Goal: Complete application form: Complete application form

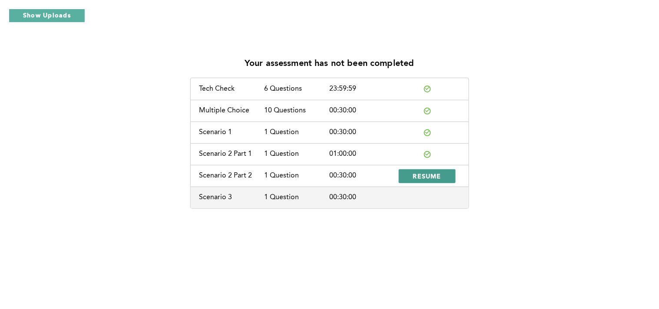
click at [414, 171] on button "RESUME" at bounding box center [427, 176] width 57 height 14
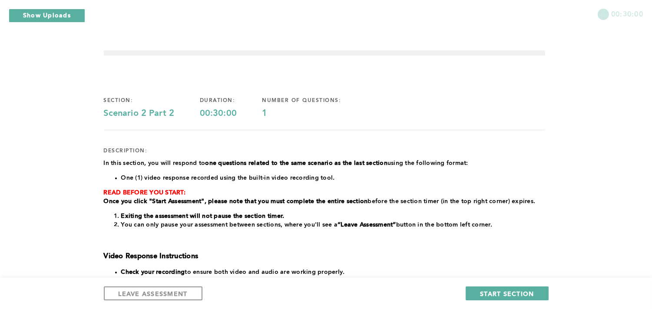
scroll to position [10, 0]
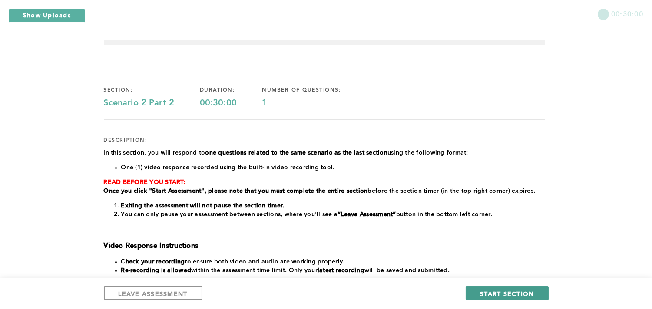
click at [527, 290] on span "START SECTION" at bounding box center [507, 294] width 54 height 8
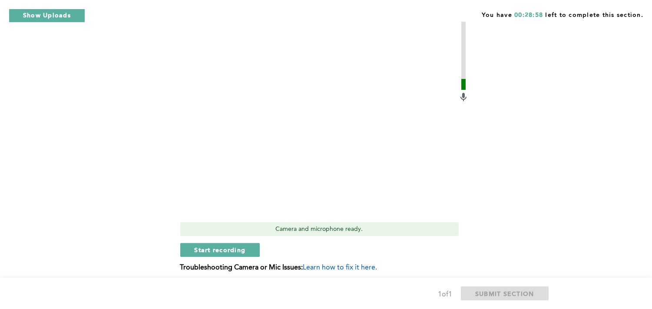
scroll to position [423, 0]
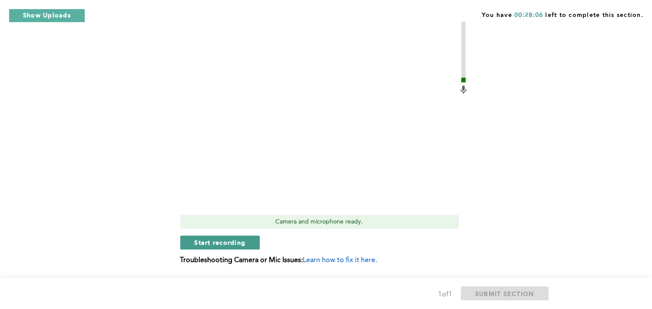
click at [200, 246] on span "Start recording" at bounding box center [220, 243] width 51 height 8
click at [200, 246] on span "Stop recording" at bounding box center [220, 243] width 51 height 8
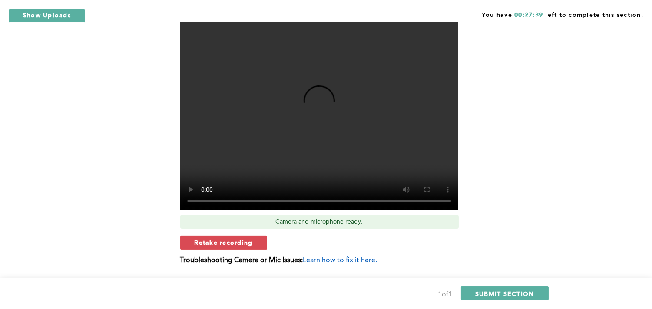
click at [244, 246] on span "Retake recording" at bounding box center [224, 243] width 58 height 8
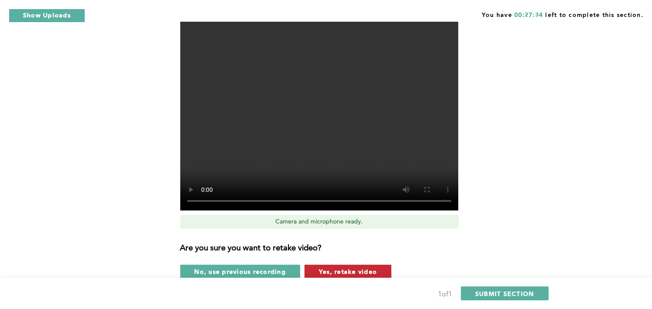
click at [365, 275] on span "Yes, retake video" at bounding box center [348, 272] width 58 height 8
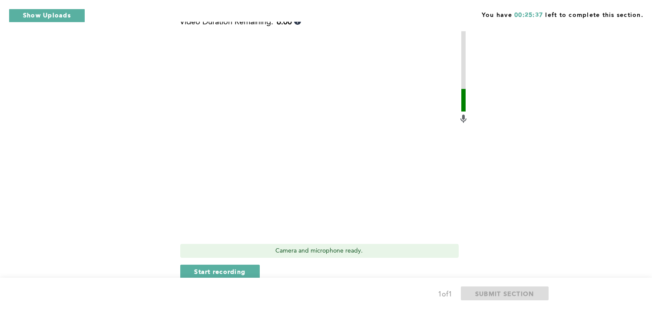
scroll to position [396, 0]
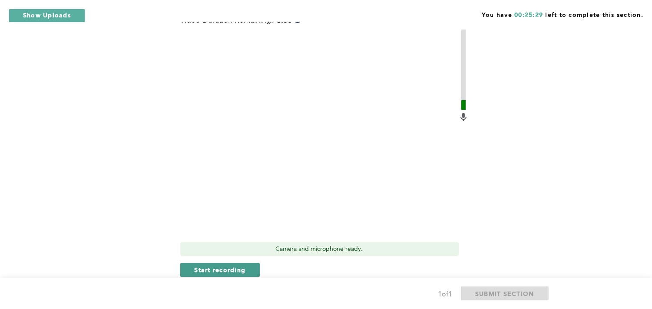
click at [222, 271] on span "Start recording" at bounding box center [220, 270] width 51 height 8
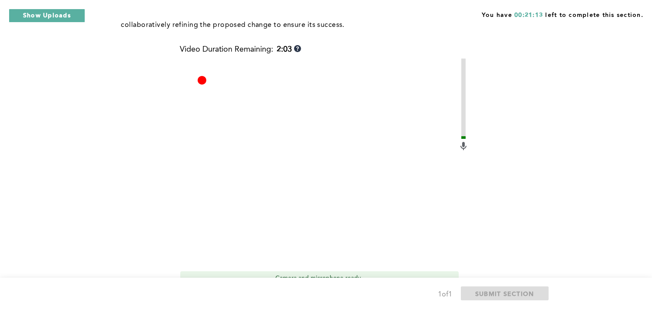
scroll to position [448, 0]
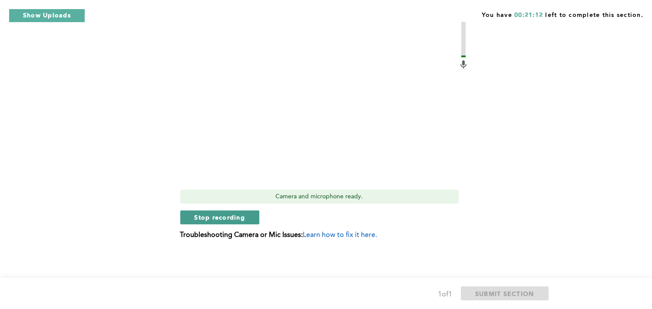
click at [234, 212] on button "Stop recording" at bounding box center [220, 218] width 80 height 14
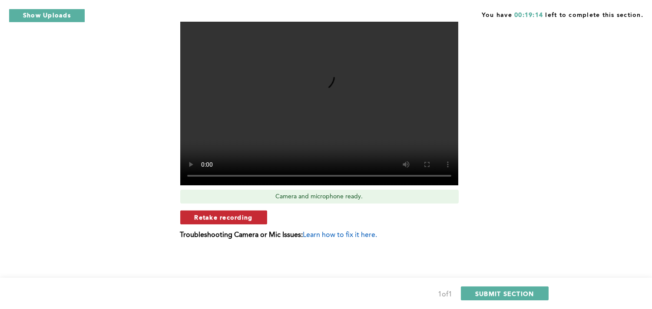
click at [212, 220] on span "Retake recording" at bounding box center [224, 217] width 58 height 8
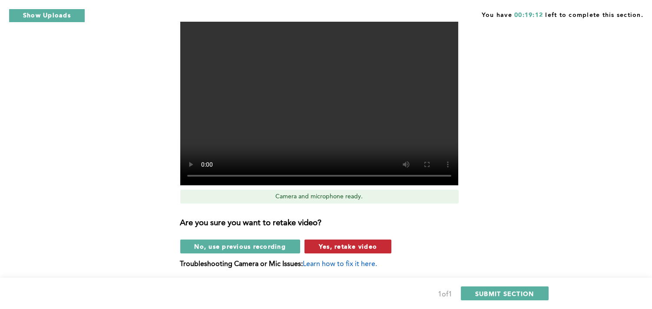
click at [365, 246] on span "Yes, retake video" at bounding box center [348, 246] width 58 height 8
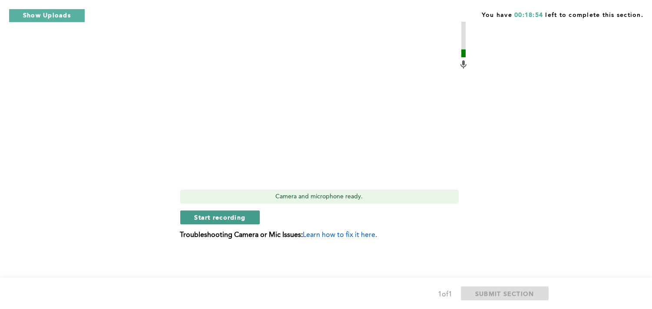
click at [219, 218] on span "Start recording" at bounding box center [220, 217] width 51 height 8
click at [205, 218] on span "Stop recording" at bounding box center [220, 217] width 51 height 8
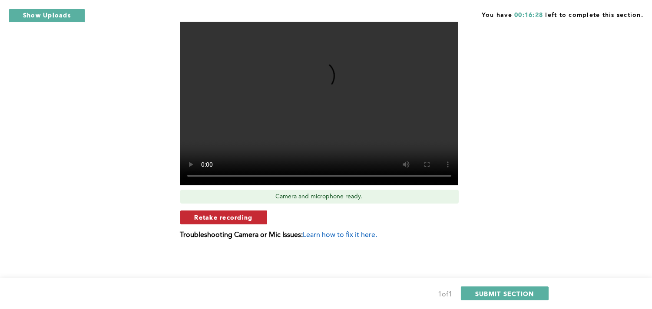
click at [210, 221] on span "Retake recording" at bounding box center [224, 217] width 58 height 8
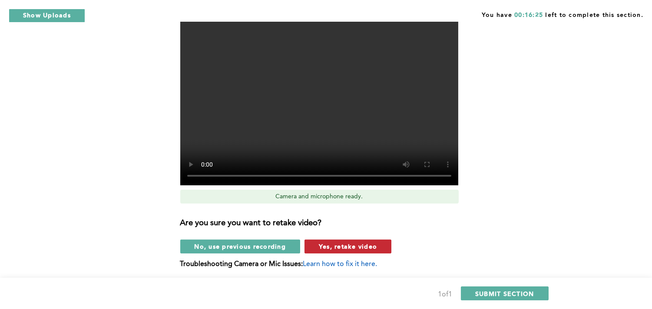
click at [349, 247] on span "Yes, retake video" at bounding box center [348, 246] width 58 height 8
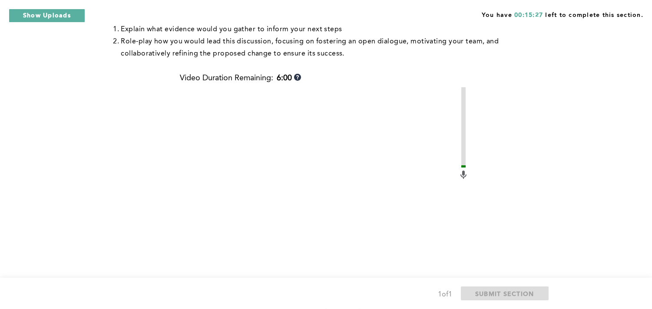
scroll to position [387, 0]
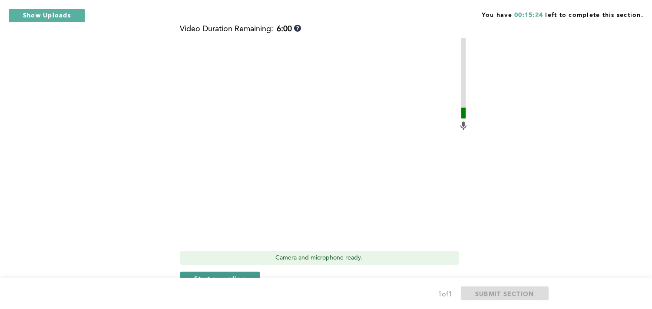
click at [228, 274] on button "Start recording" at bounding box center [220, 279] width 80 height 14
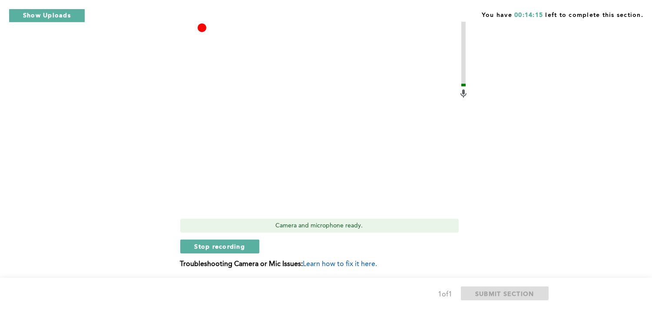
scroll to position [448, 0]
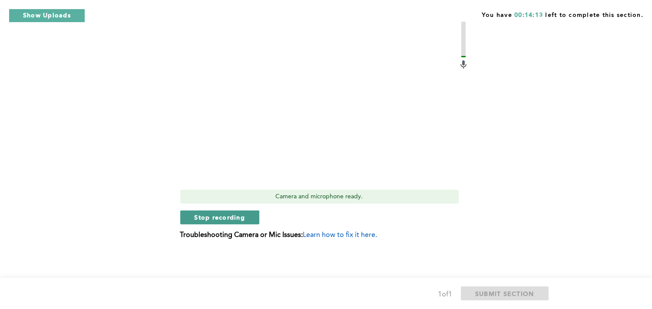
click at [236, 219] on span "Stop recording" at bounding box center [220, 217] width 51 height 8
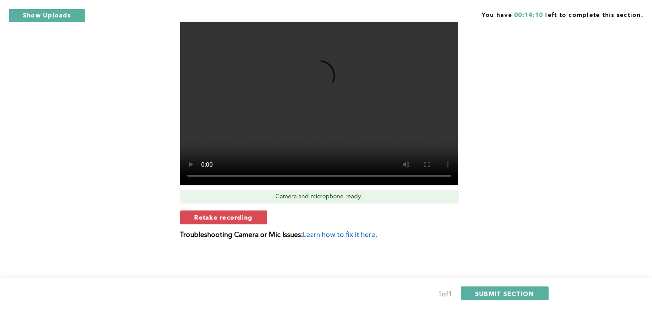
click at [236, 219] on span "Retake recording" at bounding box center [224, 217] width 58 height 8
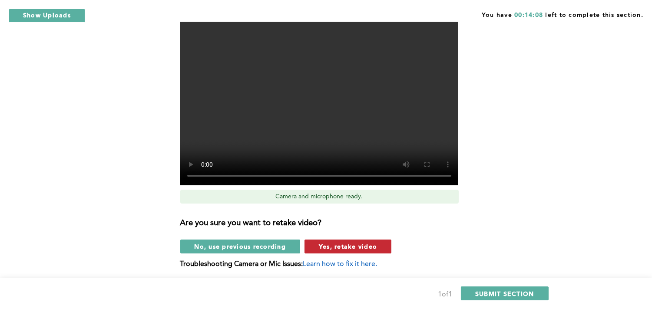
click at [359, 250] on span "Yes, retake video" at bounding box center [348, 246] width 58 height 8
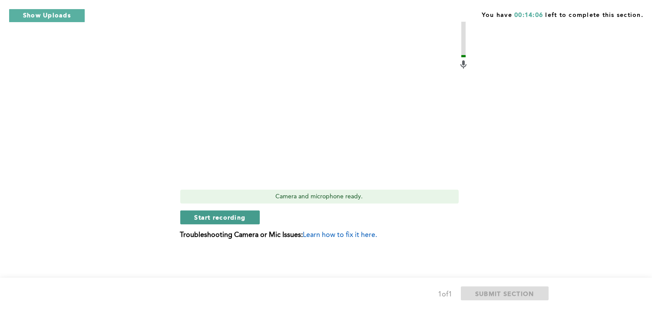
click at [214, 222] on span "Start recording" at bounding box center [220, 217] width 51 height 8
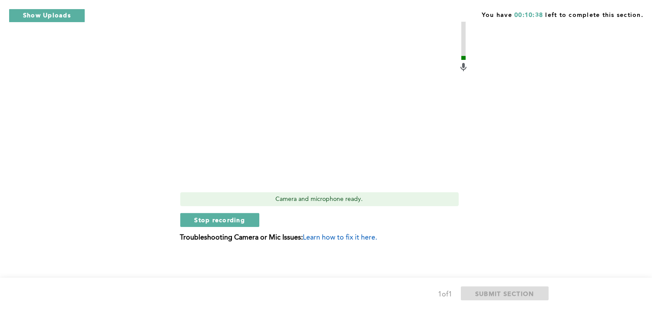
scroll to position [447, 0]
click at [214, 219] on span "Stop recording" at bounding box center [220, 219] width 51 height 8
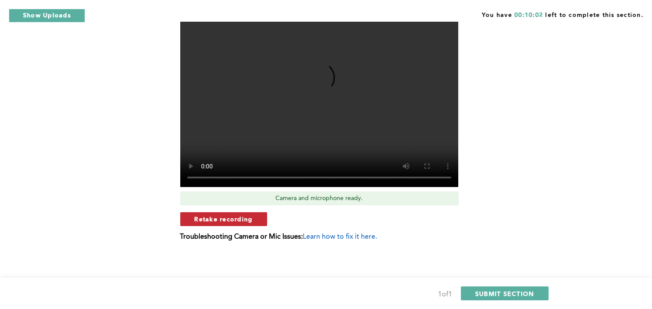
click at [195, 216] on span "Retake recording" at bounding box center [224, 219] width 58 height 8
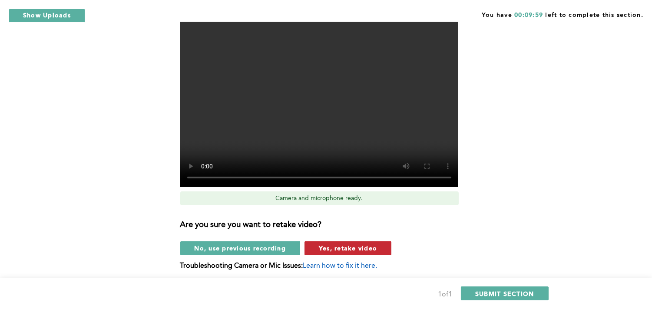
click at [334, 245] on span "Yes, retake video" at bounding box center [348, 248] width 58 height 8
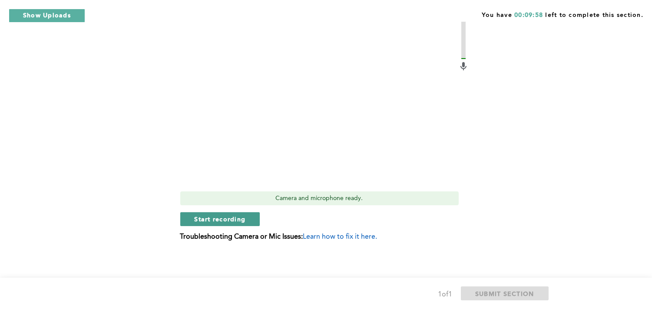
click at [252, 222] on button "Start recording" at bounding box center [220, 219] width 80 height 14
click at [251, 222] on button "Stop recording" at bounding box center [220, 219] width 80 height 14
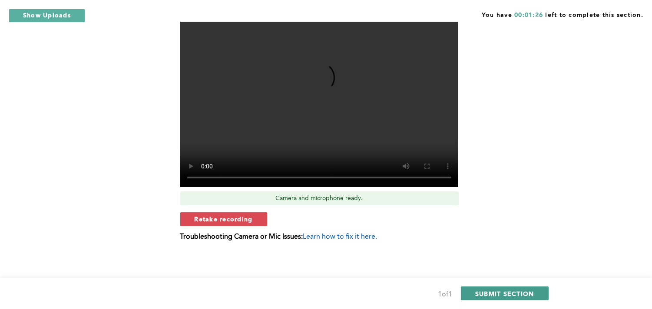
click at [502, 294] on span "SUBMIT SECTION" at bounding box center [504, 294] width 59 height 8
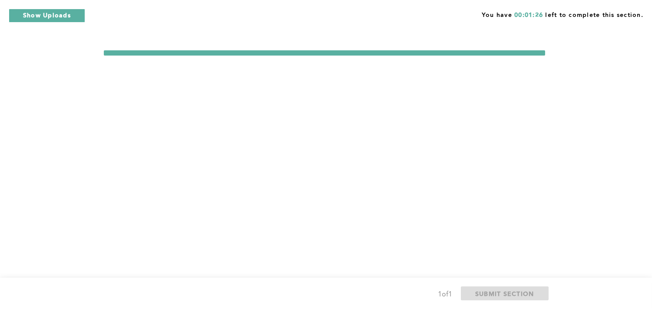
scroll to position [0, 0]
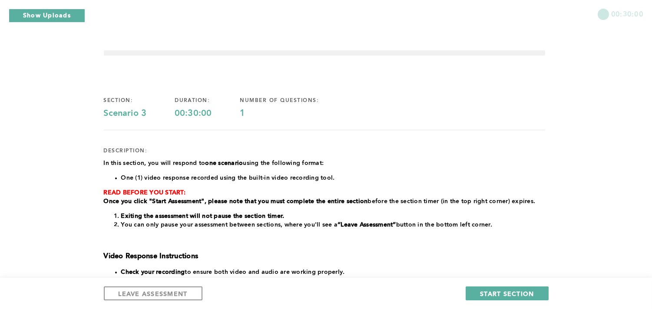
click at [502, 294] on span "START SECTION" at bounding box center [507, 294] width 54 height 8
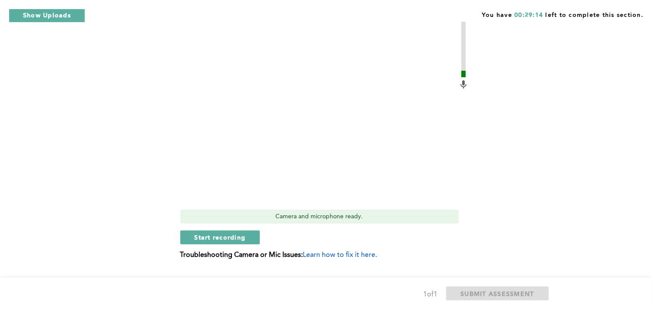
scroll to position [278, 0]
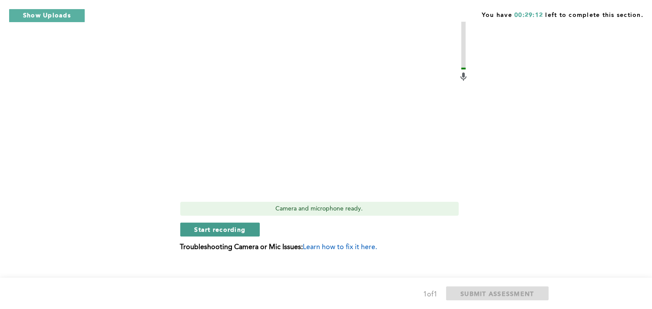
click at [223, 226] on span "Start recording" at bounding box center [220, 230] width 51 height 8
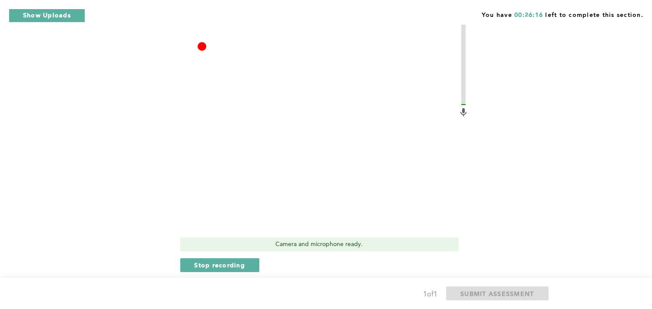
scroll to position [244, 0]
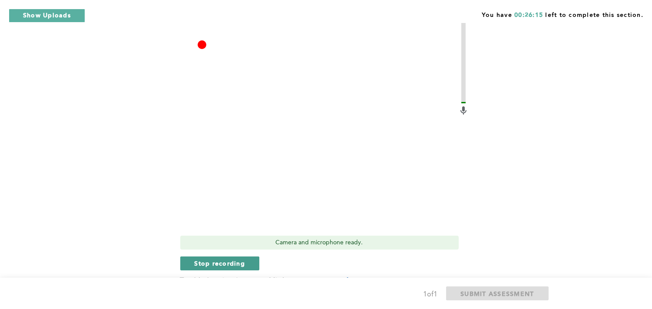
click at [251, 257] on button "Stop recording" at bounding box center [220, 264] width 80 height 14
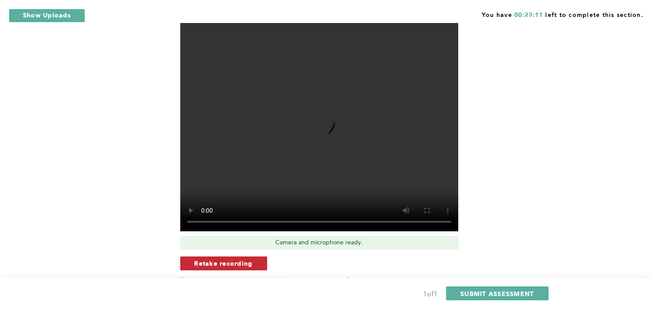
click at [238, 259] on span "Retake recording" at bounding box center [224, 263] width 58 height 8
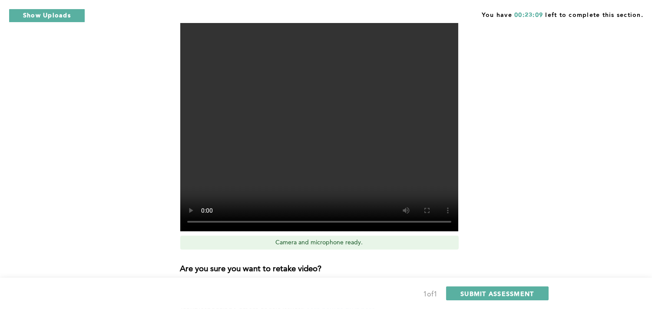
click at [322, 289] on span "Yes, retake video" at bounding box center [348, 293] width 58 height 8
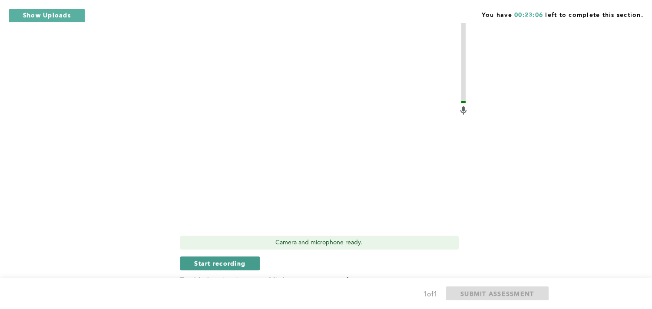
click at [237, 259] on span "Start recording" at bounding box center [220, 263] width 51 height 8
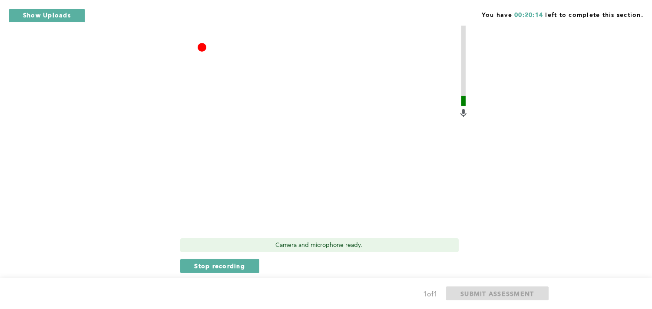
scroll to position [272, 0]
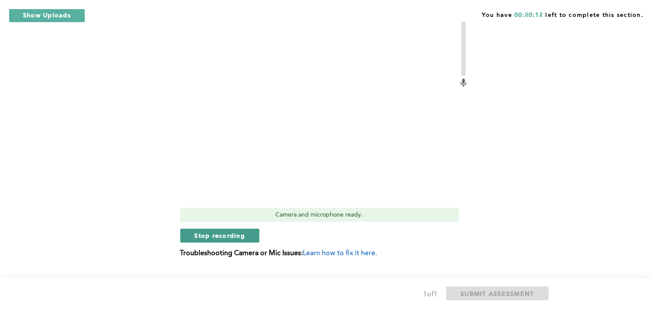
click at [200, 232] on span "Stop recording" at bounding box center [220, 236] width 51 height 8
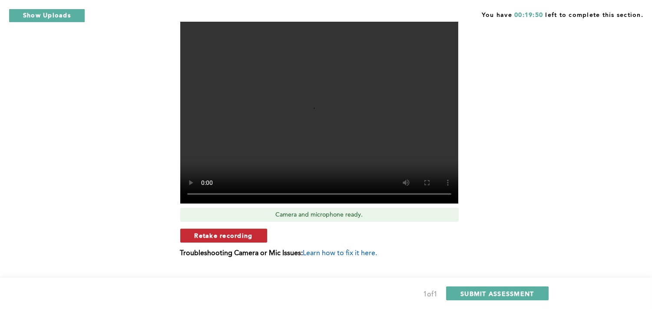
click at [220, 232] on span "Retake recording" at bounding box center [224, 236] width 58 height 8
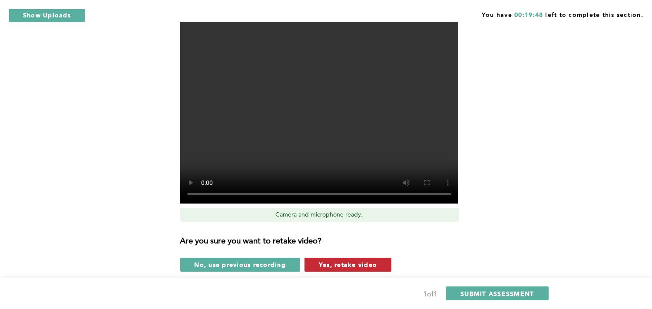
click at [352, 261] on span "Yes, retake video" at bounding box center [348, 265] width 58 height 8
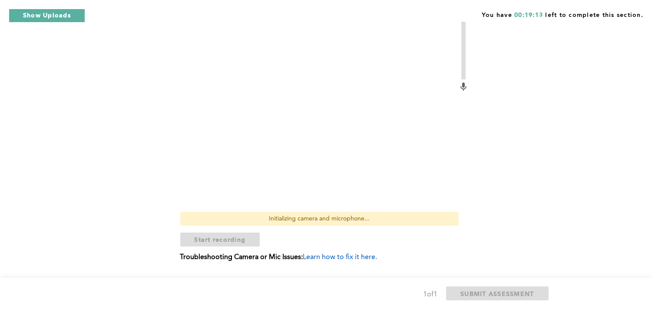
scroll to position [278, 0]
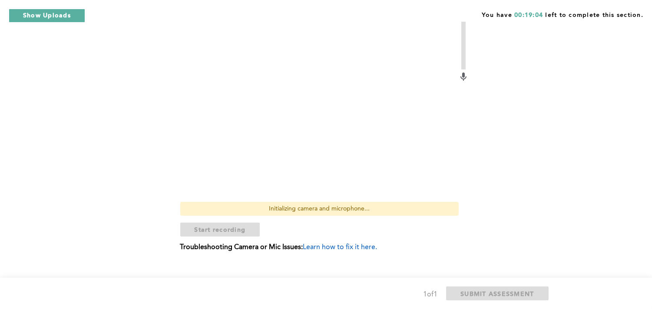
click at [358, 244] on span "Learn how to fix it here." at bounding box center [340, 247] width 74 height 7
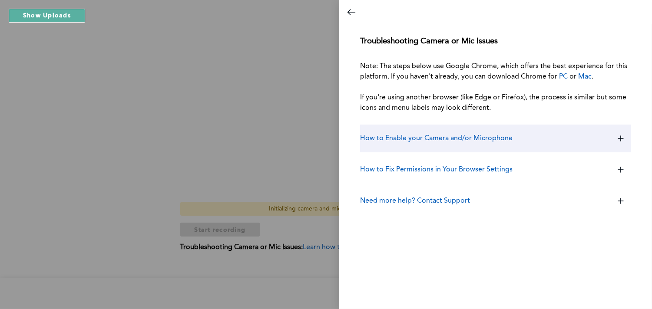
click at [409, 149] on div "How to Enable your Camera and/or Microphone" at bounding box center [495, 139] width 271 height 28
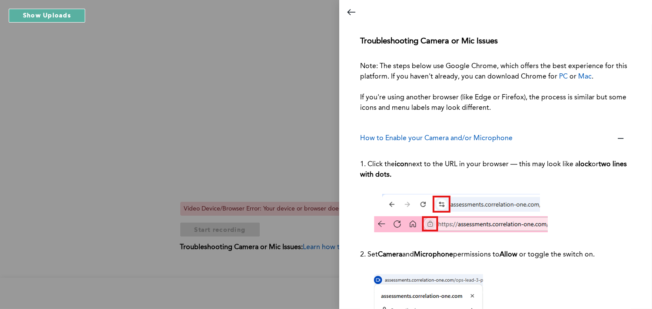
click at [121, 44] on div at bounding box center [326, 154] width 652 height 309
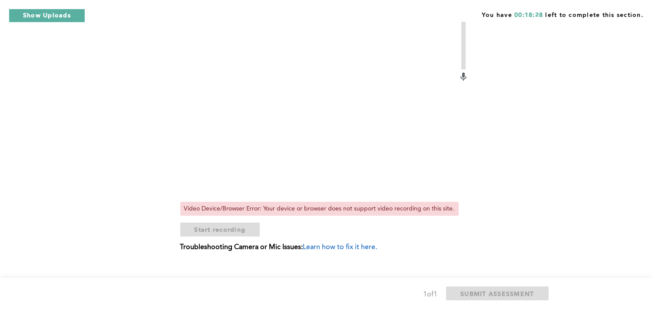
drag, startPoint x: 631, startPoint y: 0, endPoint x: 375, endPoint y: 118, distance: 281.6
click at [375, 118] on video at bounding box center [319, 93] width 278 height 209
click at [355, 244] on span "Learn how to fix it here." at bounding box center [340, 247] width 74 height 7
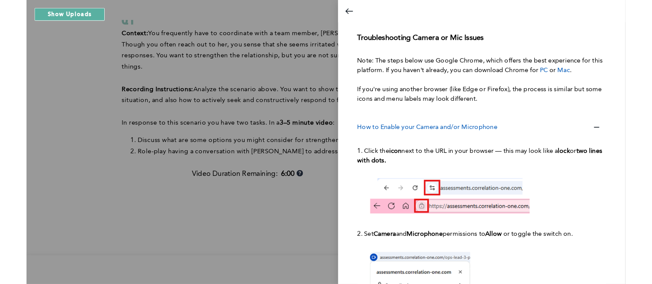
scroll to position [0, 0]
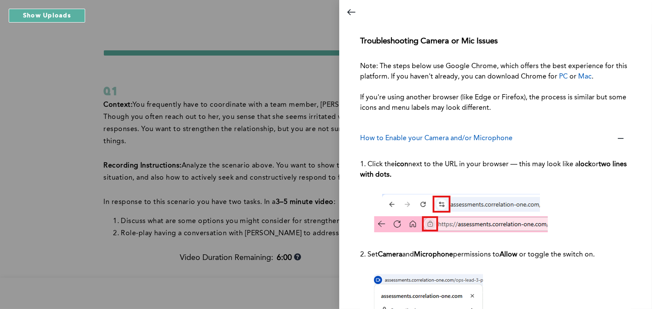
click at [279, 89] on div at bounding box center [326, 154] width 652 height 309
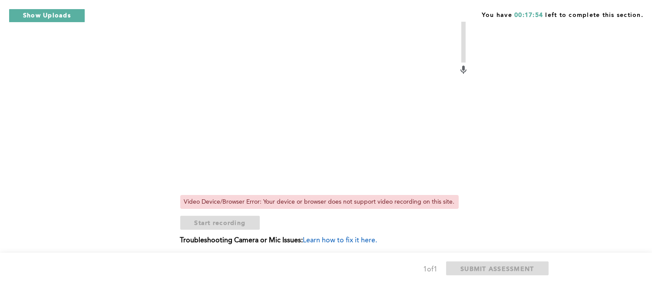
scroll to position [294, 0]
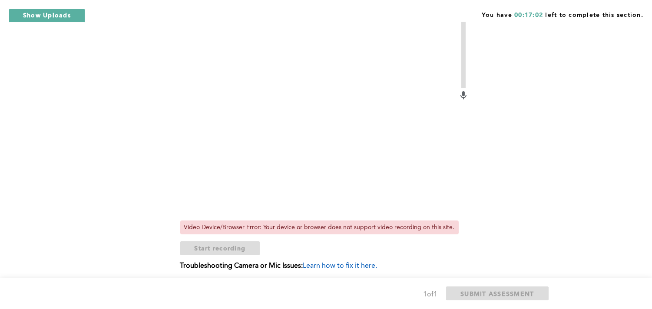
scroll to position [263, 0]
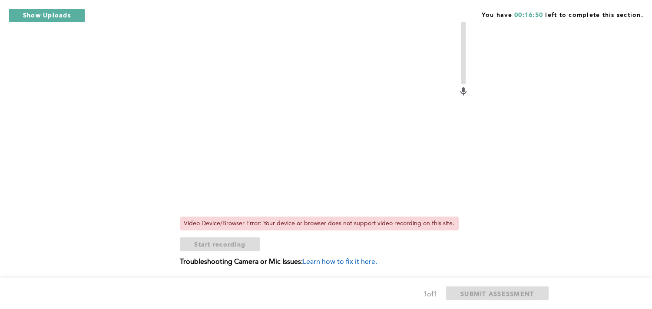
click at [340, 259] on span "Learn how to fix it here." at bounding box center [340, 262] width 74 height 7
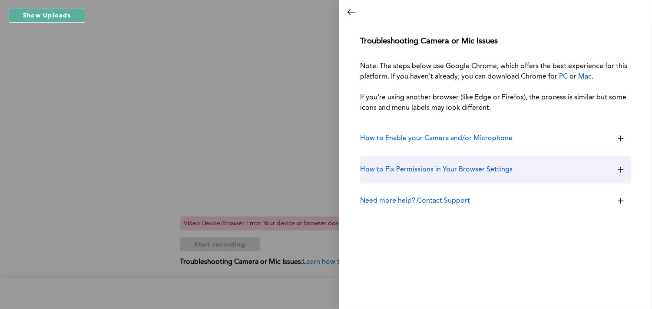
click at [474, 172] on h3 "How to Fix Permissions in Your Browser Settings" at bounding box center [436, 170] width 153 height 10
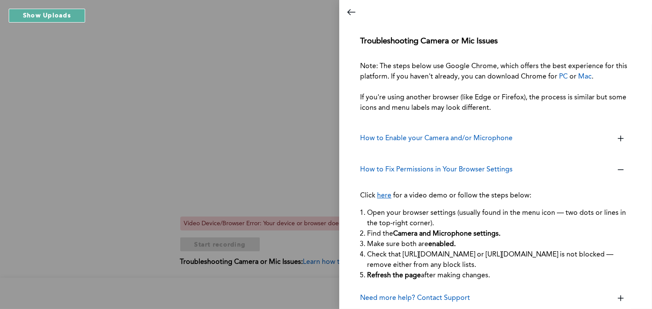
click at [216, 131] on div at bounding box center [326, 154] width 652 height 309
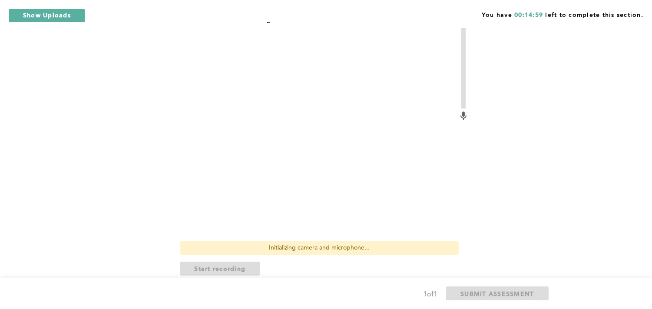
scroll to position [248, 0]
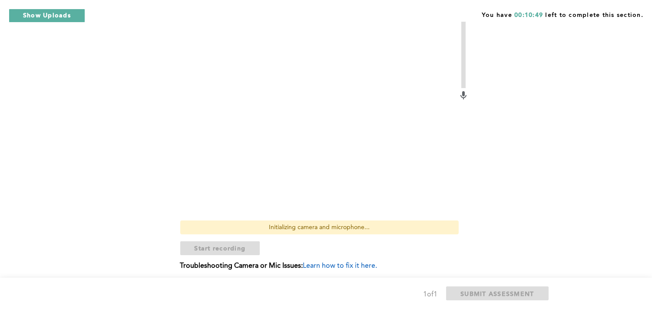
scroll to position [266, 0]
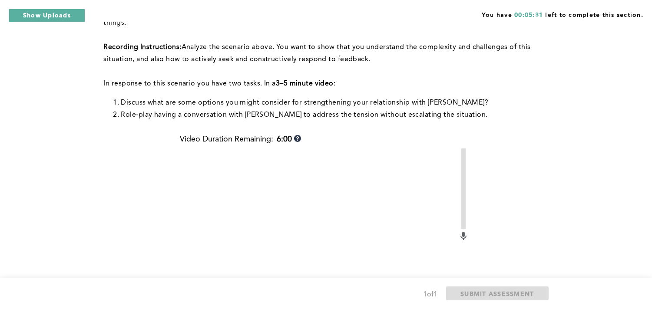
scroll to position [207, 0]
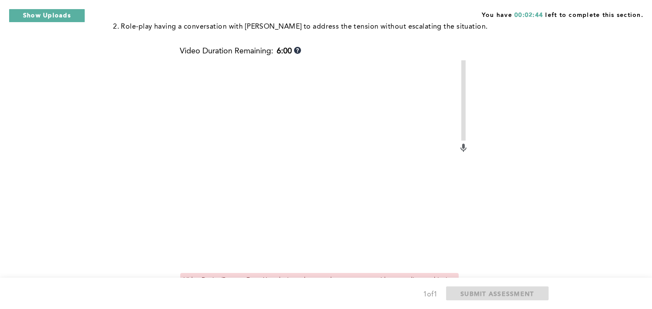
click at [219, 165] on video at bounding box center [319, 164] width 278 height 209
click at [418, 197] on video at bounding box center [319, 164] width 278 height 209
click at [433, 129] on video at bounding box center [319, 164] width 278 height 209
click at [296, 150] on video at bounding box center [319, 164] width 278 height 209
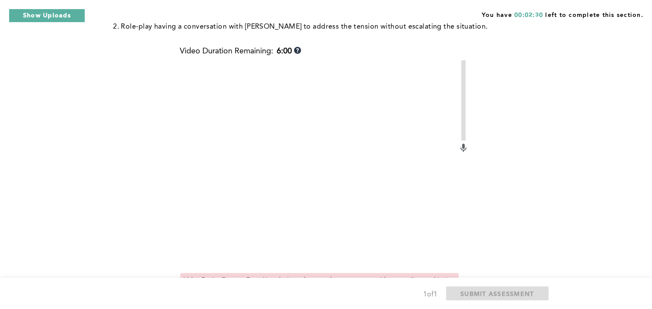
click at [296, 150] on video at bounding box center [319, 164] width 278 height 209
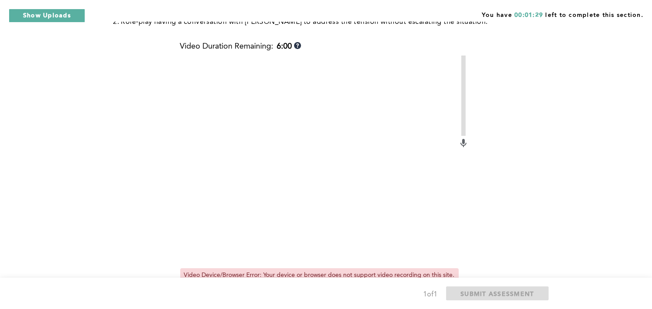
click at [560, 181] on div "You have 00:01:29 left to complete this section. Q1 Context: You frequently hav…" at bounding box center [326, 88] width 652 height 600
click at [20, 84] on div "You have 00:00:05 left to complete this section. Q1 Context: You frequently hav…" at bounding box center [326, 88] width 652 height 600
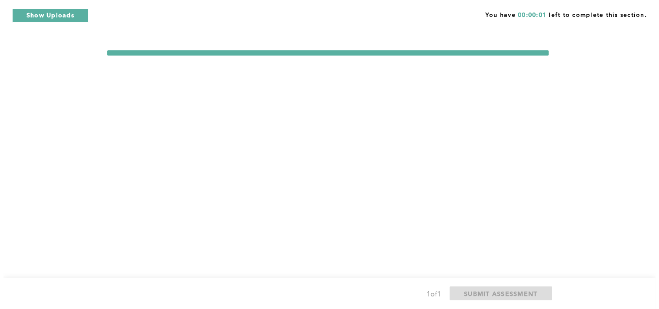
scroll to position [0, 0]
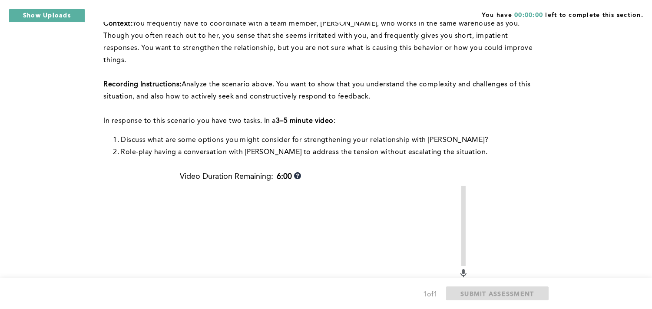
scroll to position [48, 0]
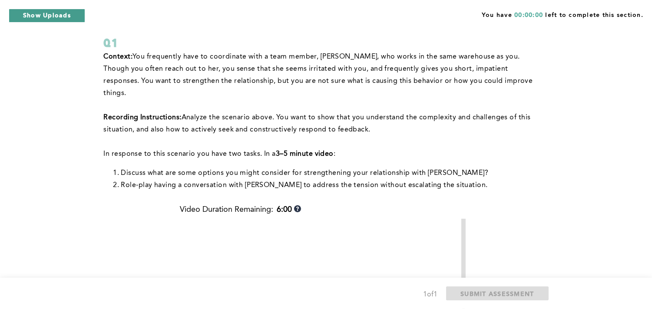
click at [23, 14] on button "Show Uploads" at bounding box center [47, 16] width 76 height 14
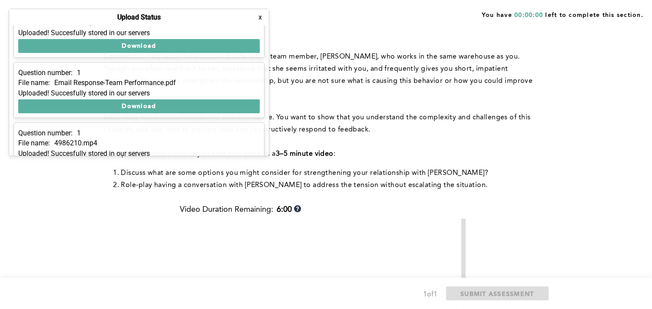
scroll to position [172, 0]
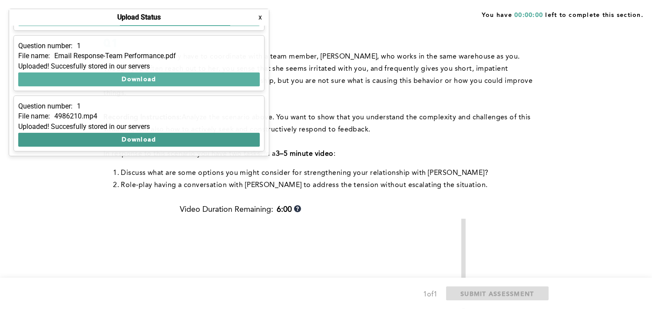
click at [104, 139] on button "Download" at bounding box center [139, 140] width 242 height 14
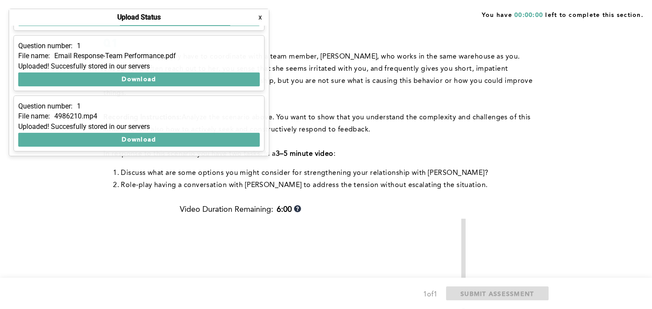
click at [462, 122] on p "﻿Recording Instructions: Analyze the scenario above. You want to show that you …" at bounding box center [325, 124] width 442 height 24
